Goal: Information Seeking & Learning: Learn about a topic

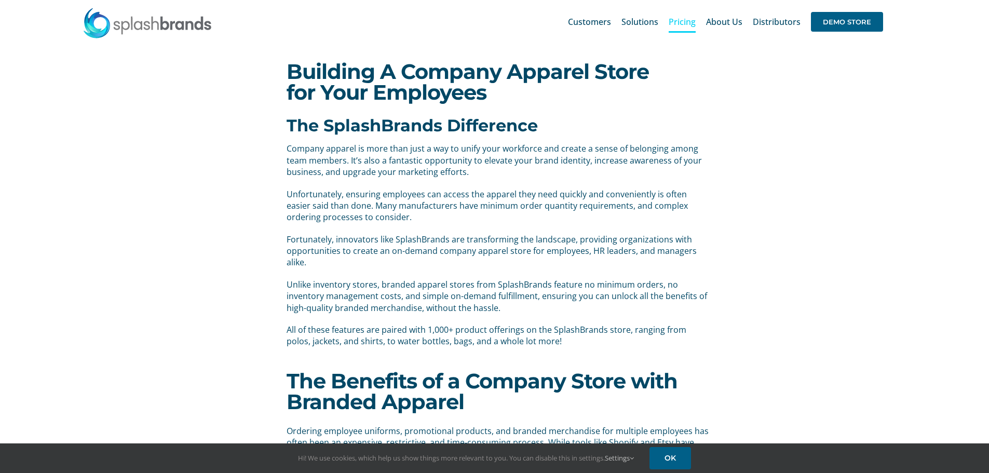
click at [681, 26] on span "Pricing" at bounding box center [681, 22] width 27 height 8
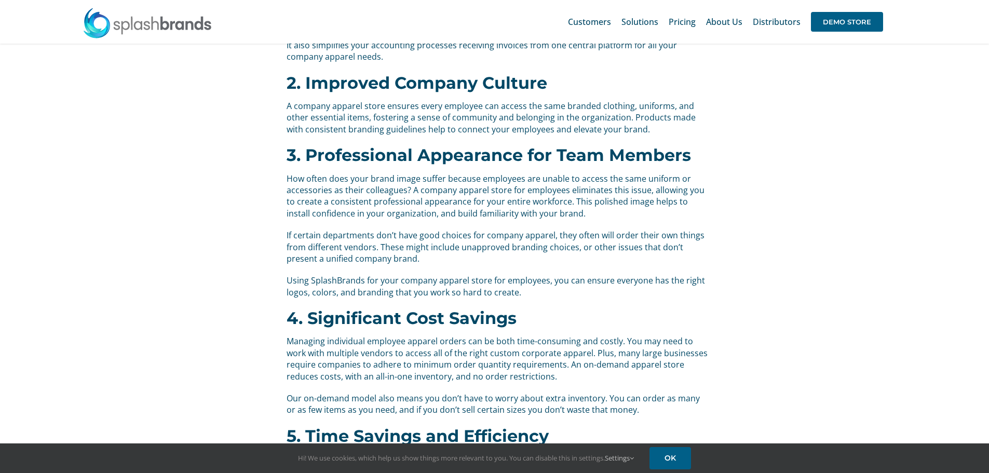
scroll to position [571, 0]
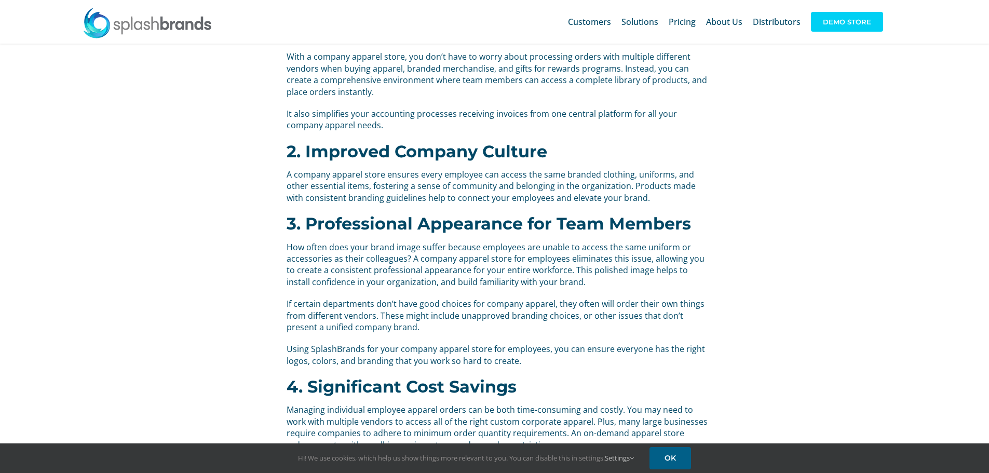
click at [815, 18] on span "DEMO STORE" at bounding box center [847, 22] width 72 height 20
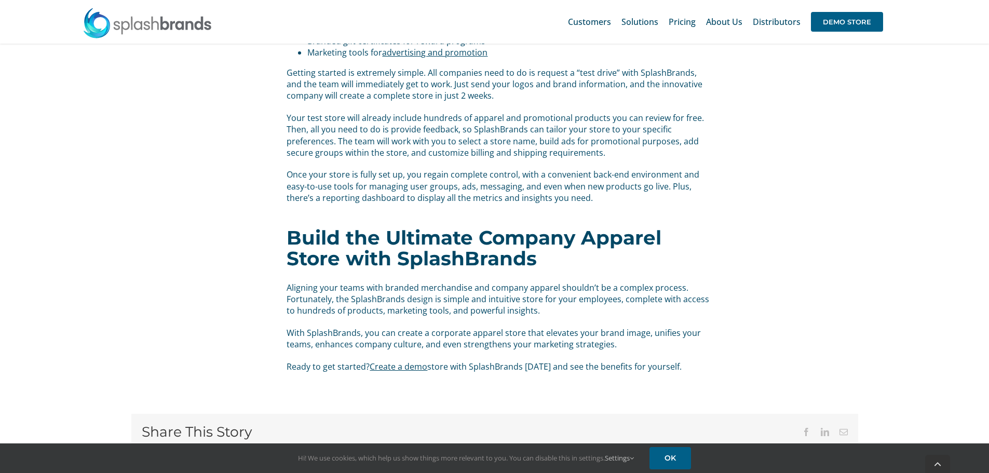
scroll to position [2024, 0]
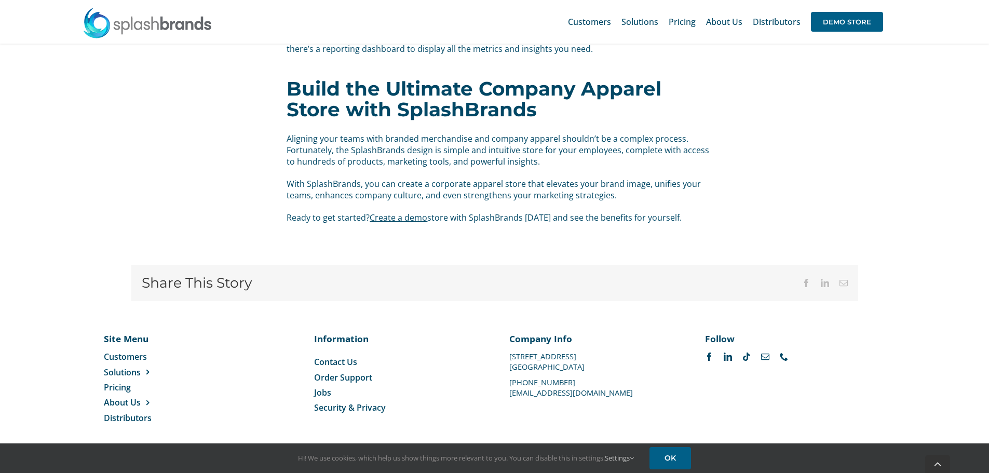
scroll to position [571, 0]
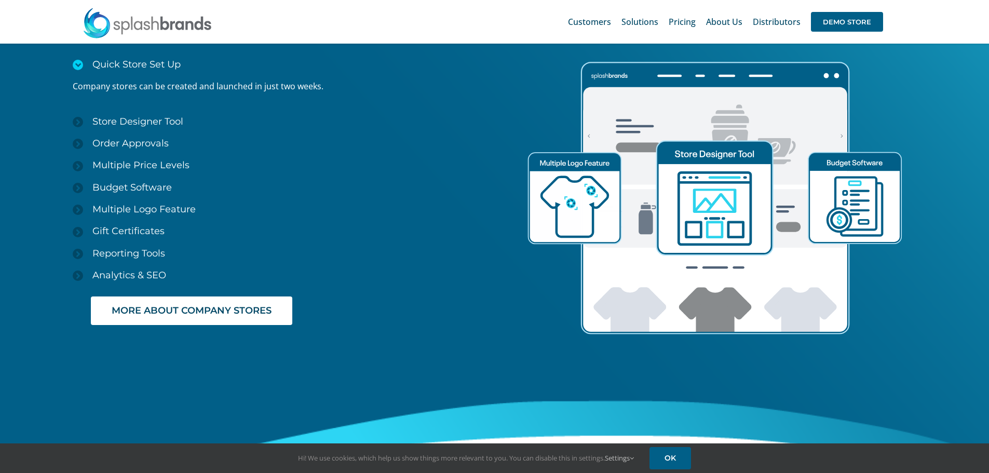
scroll to position [1464, 0]
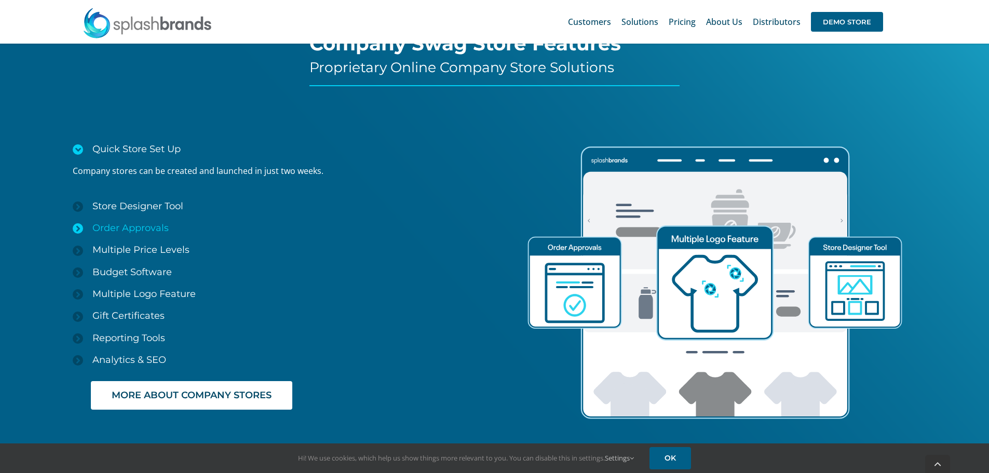
scroll to position [1516, 0]
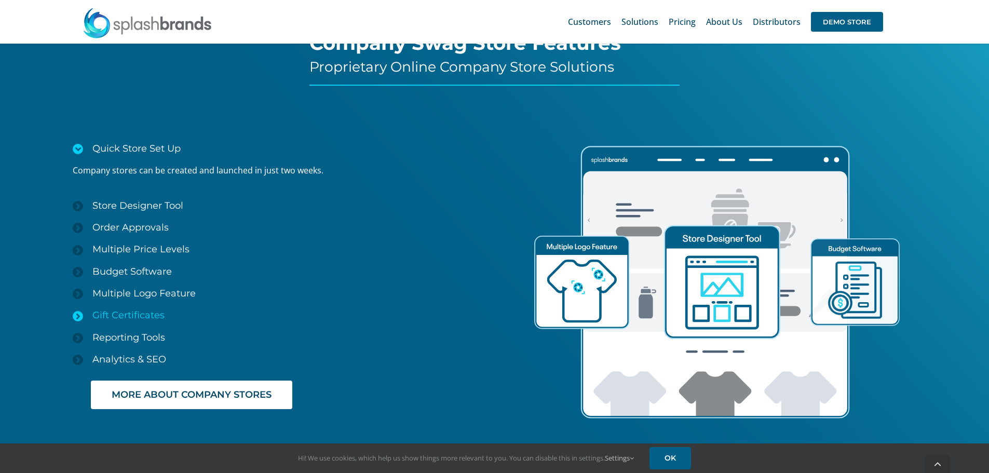
click at [74, 313] on icon at bounding box center [78, 316] width 10 height 10
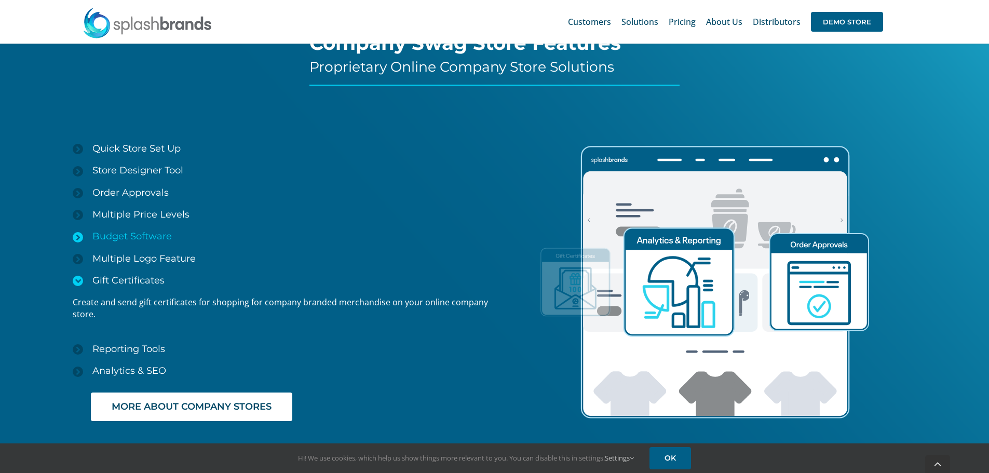
click at [76, 239] on icon at bounding box center [78, 237] width 10 height 10
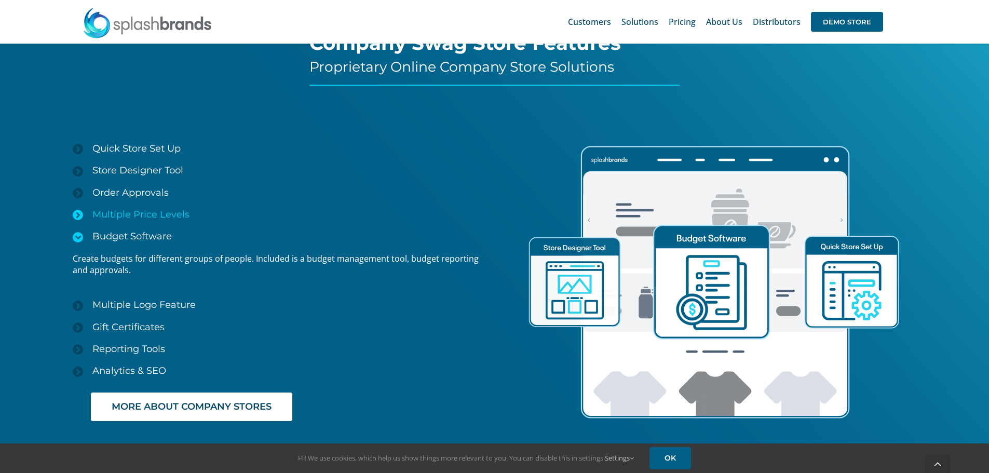
click at [78, 217] on icon at bounding box center [78, 215] width 10 height 10
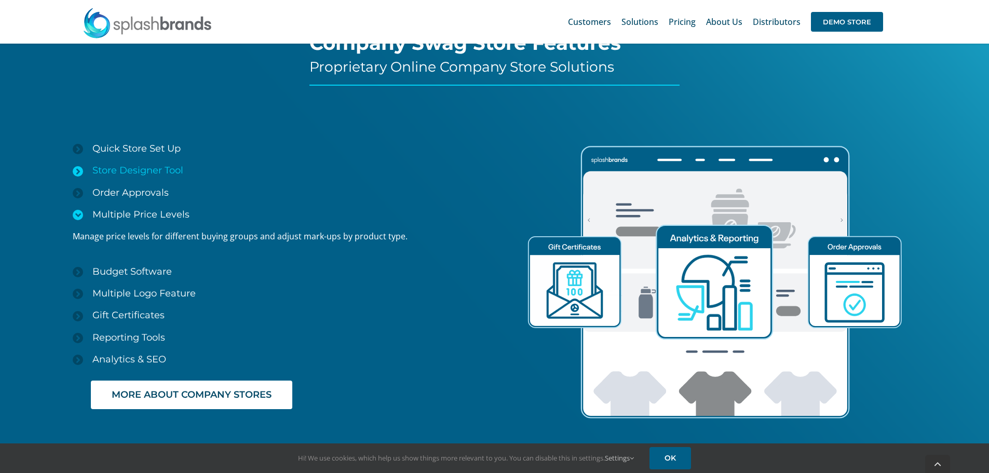
click at [75, 167] on icon at bounding box center [78, 171] width 10 height 10
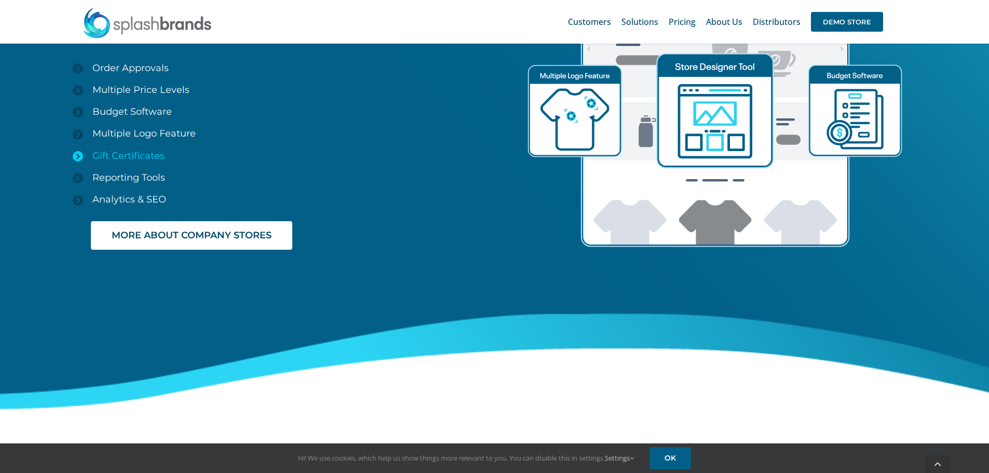
scroll to position [1724, 0]
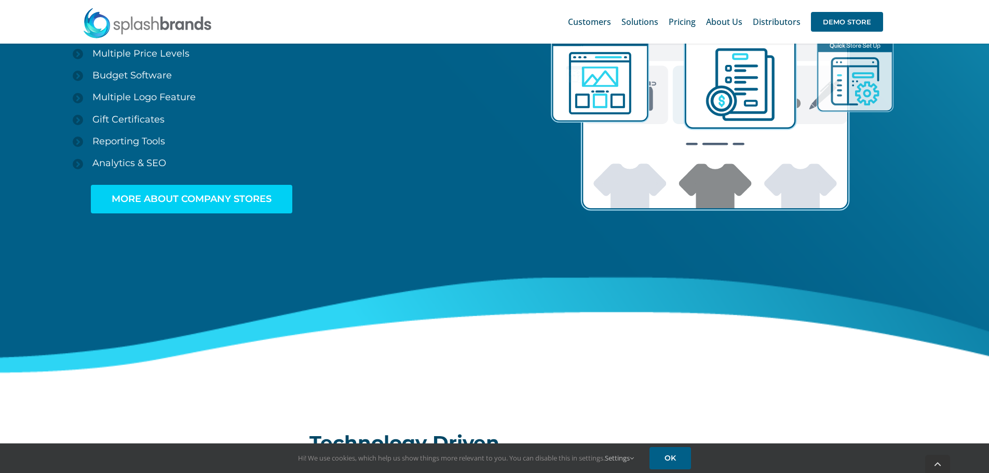
click at [187, 198] on span "MORE ABOUT COMPANY STORES" at bounding box center [192, 199] width 160 height 11
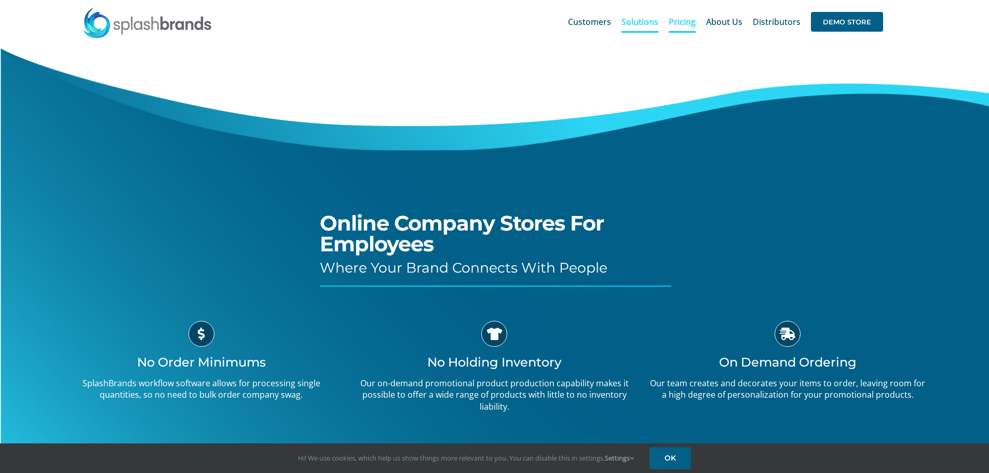
click at [685, 20] on span "Pricing" at bounding box center [681, 22] width 27 height 8
